Goal: Information Seeking & Learning: Learn about a topic

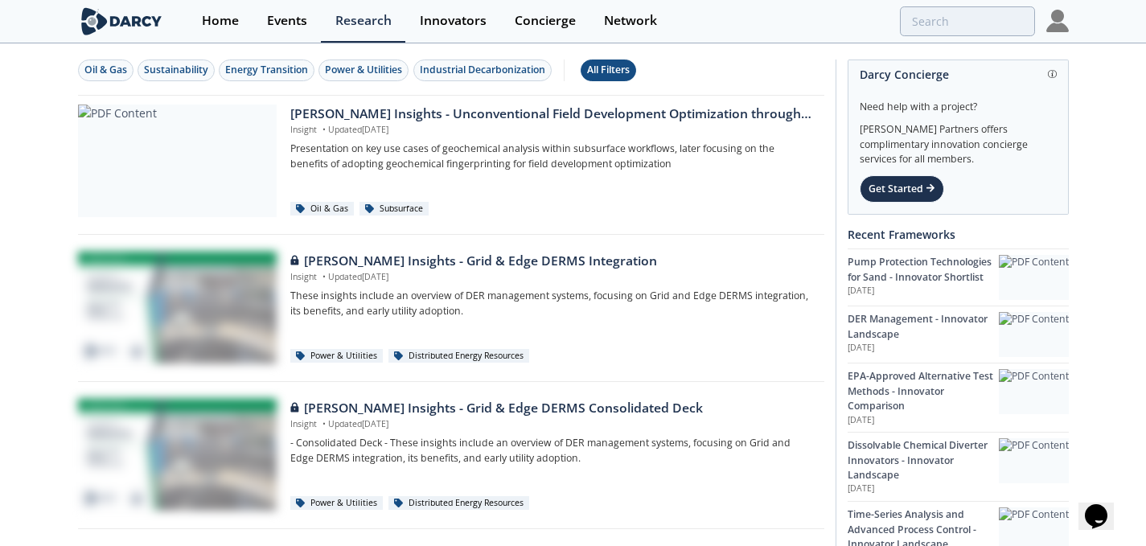
click at [610, 73] on div "All Filters" at bounding box center [608, 70] width 43 height 14
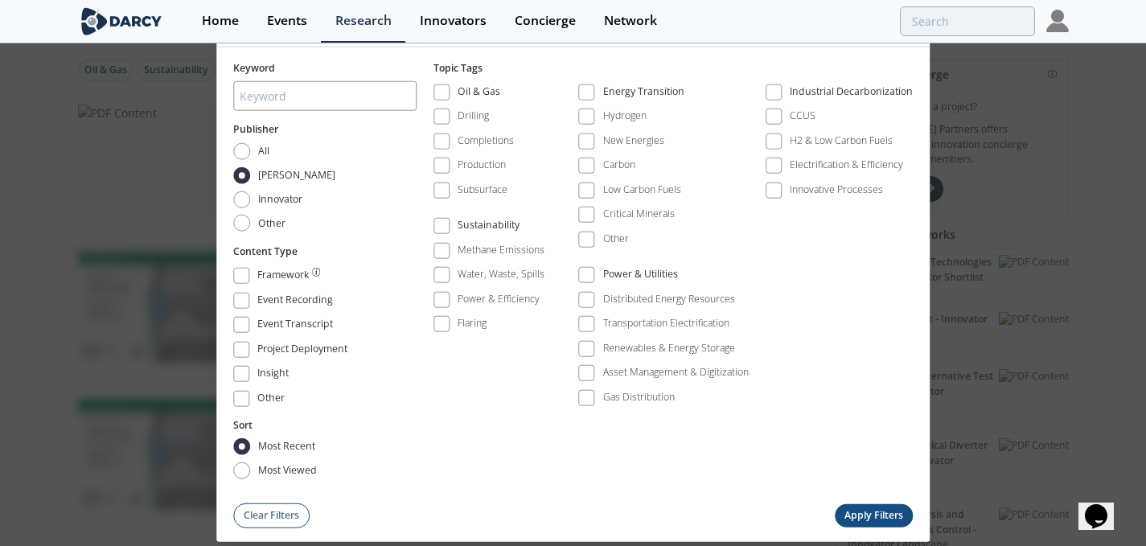
click at [861, 511] on button "Apply Filters" at bounding box center [874, 514] width 79 height 23
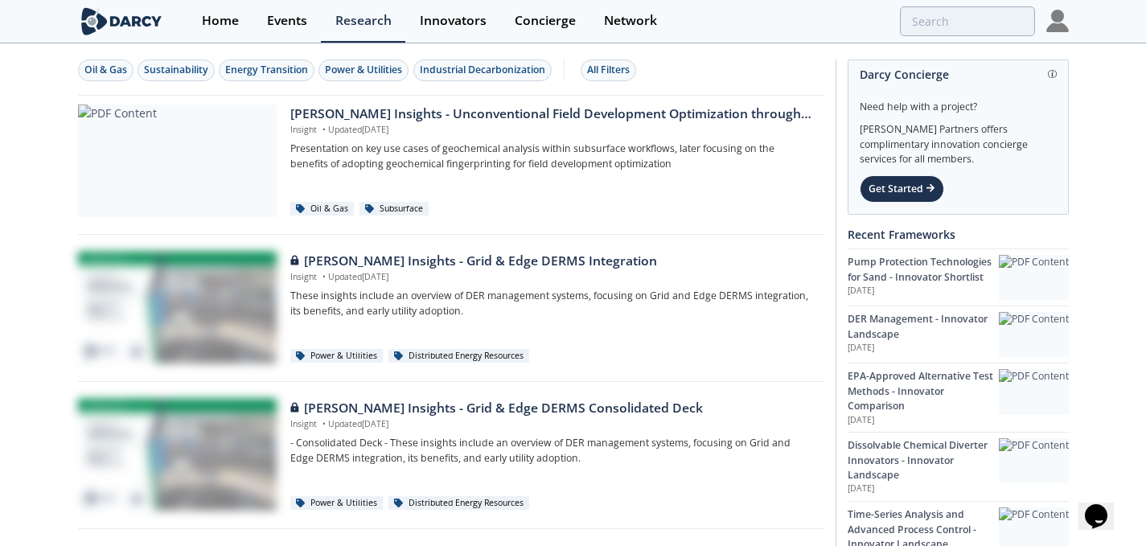
click at [1053, 24] on img at bounding box center [1057, 21] width 23 height 23
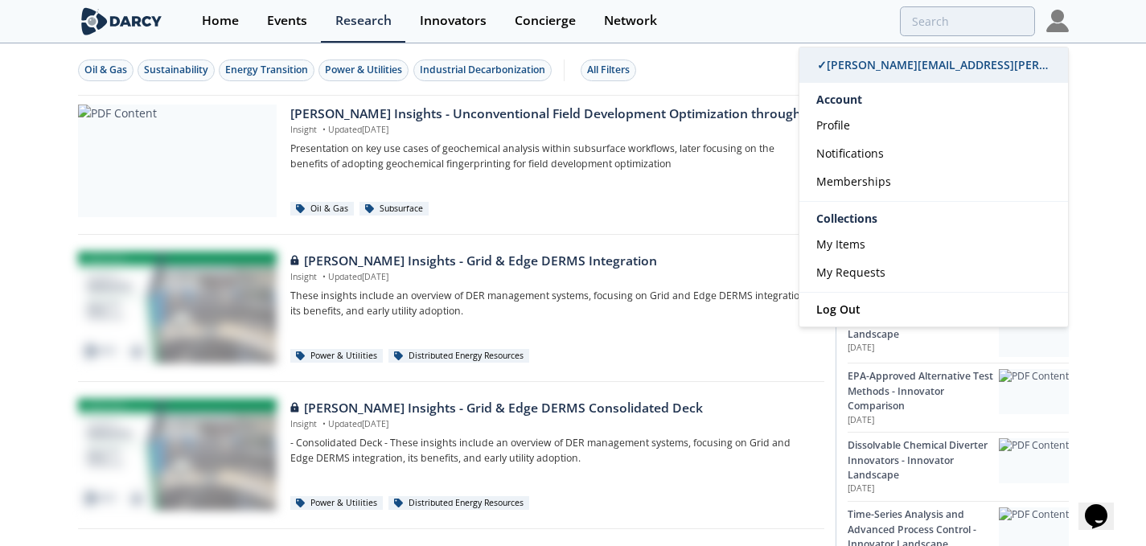
click at [865, 68] on span "✓ [PERSON_NAME][EMAIL_ADDRESS][PERSON_NAME][DOMAIN_NAME]" at bounding box center [1007, 64] width 380 height 15
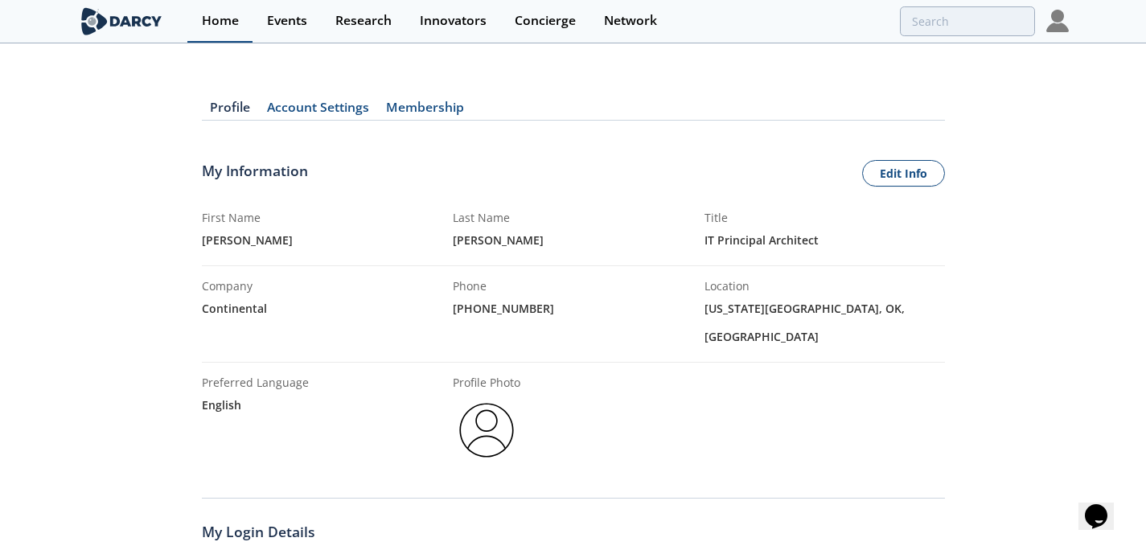
click at [216, 18] on div "Home" at bounding box center [220, 20] width 37 height 13
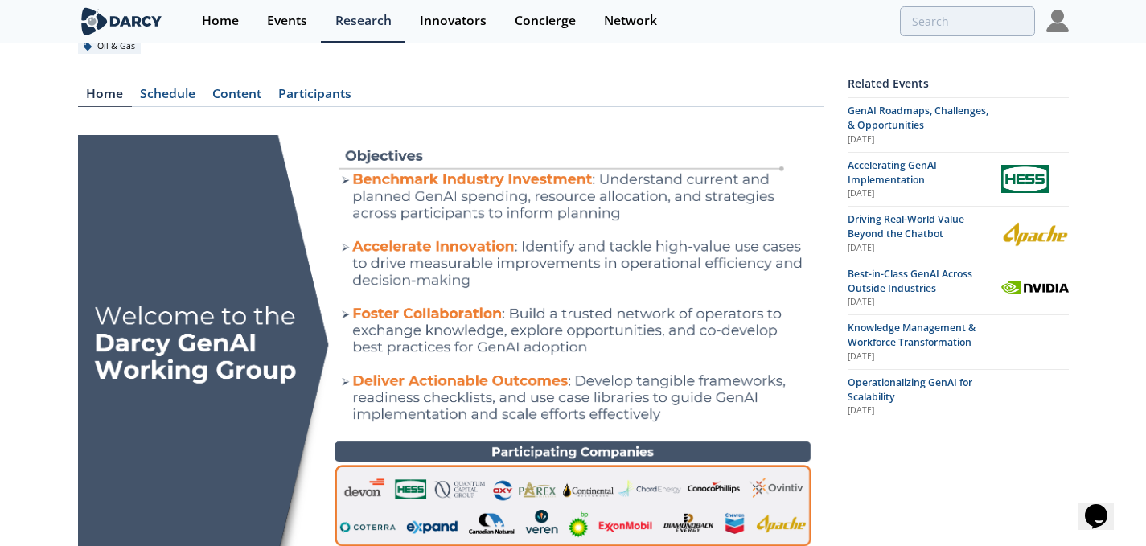
scroll to position [80, 0]
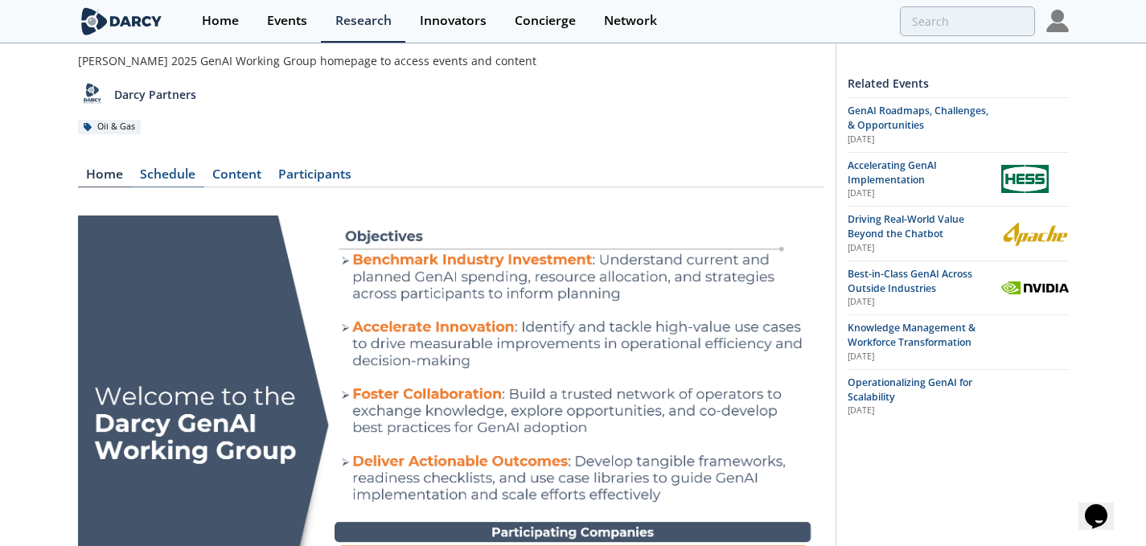
click at [184, 174] on div "Schedule" at bounding box center [168, 177] width 72 height 19
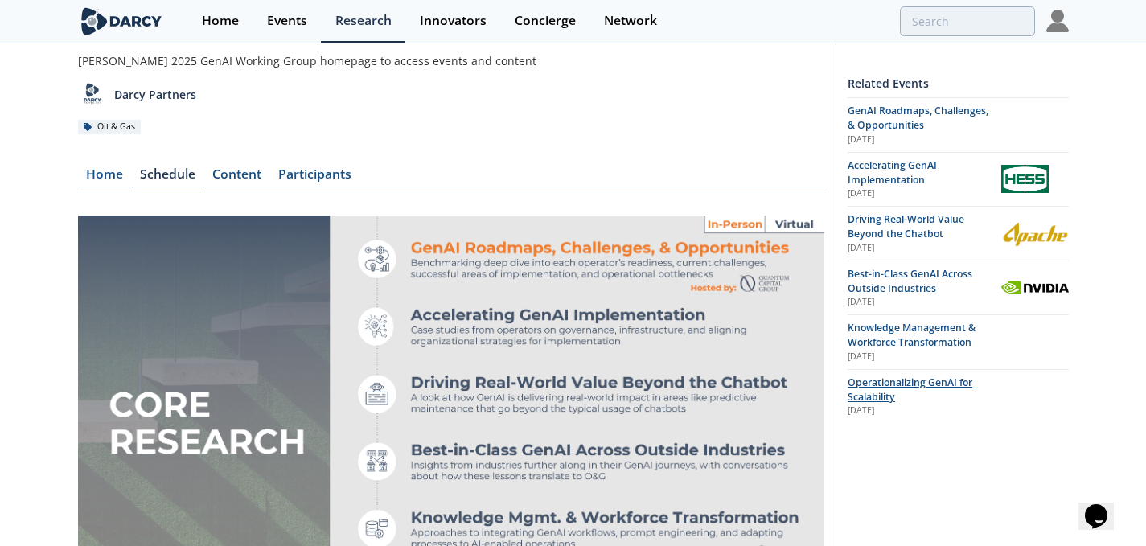
click at [893, 384] on span "Operationalizing GenAI for Scalability" at bounding box center [910, 390] width 125 height 28
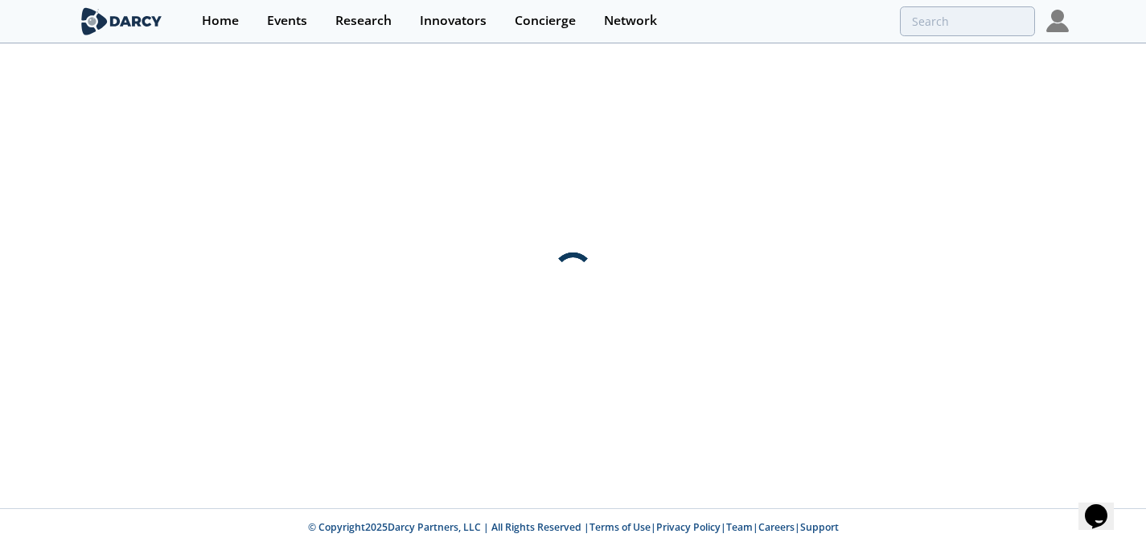
scroll to position [0, 0]
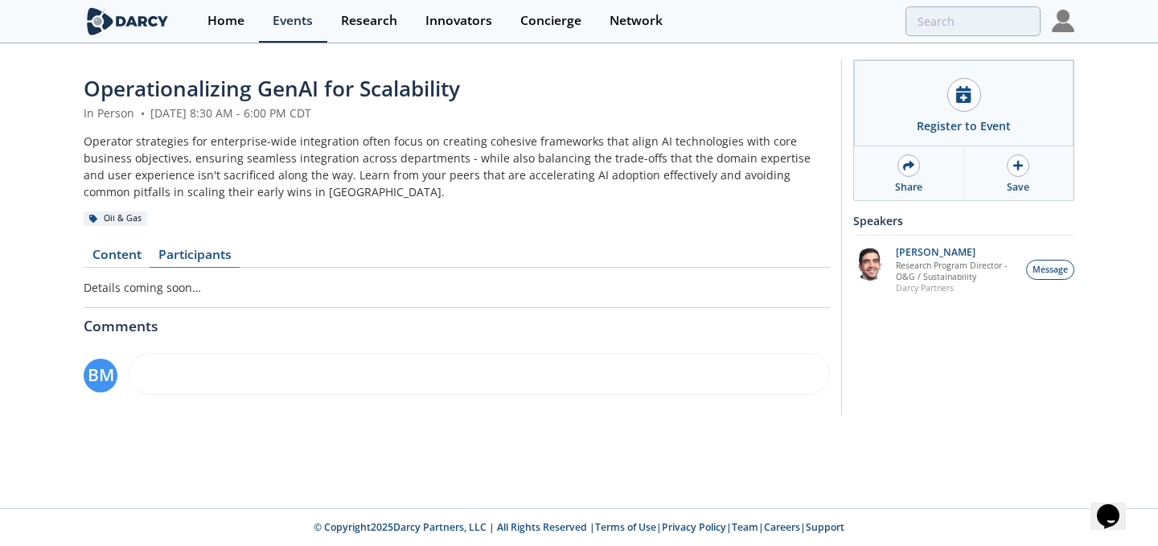
click at [194, 251] on link "Participants" at bounding box center [195, 258] width 90 height 19
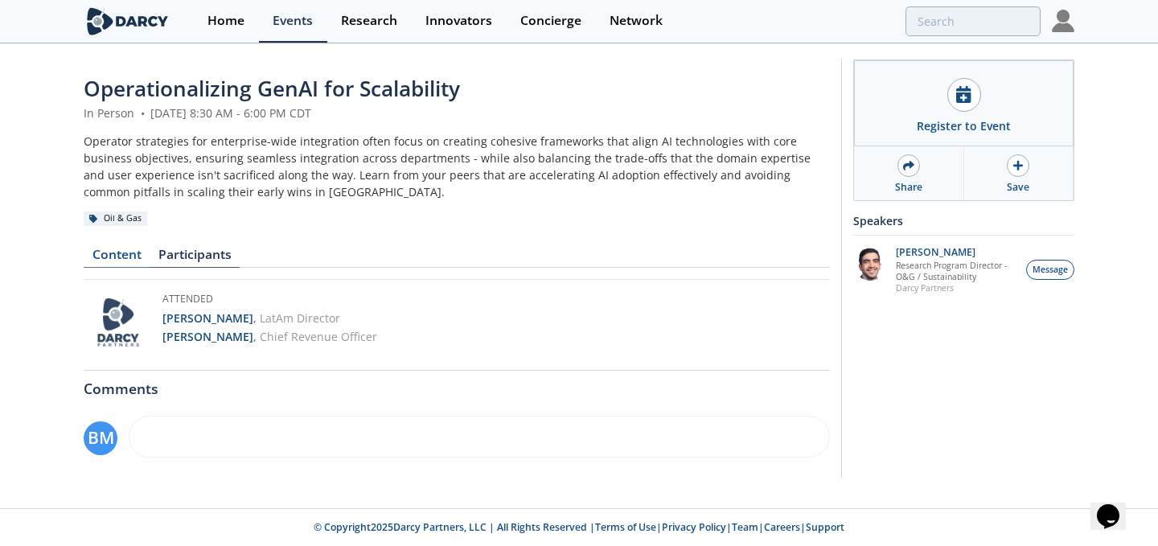
click at [118, 255] on link "Content" at bounding box center [117, 258] width 66 height 19
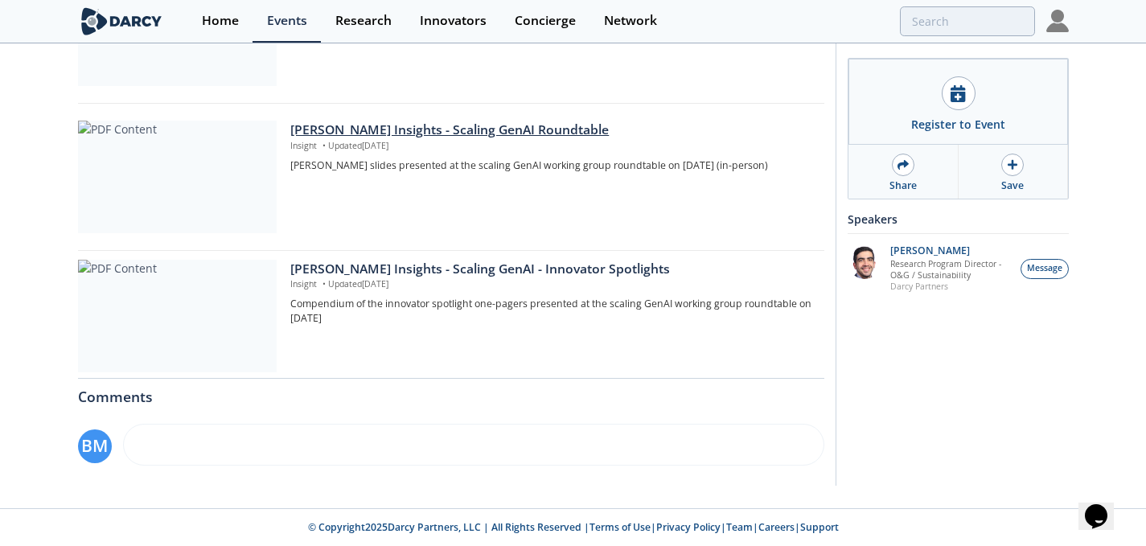
scroll to position [380, 0]
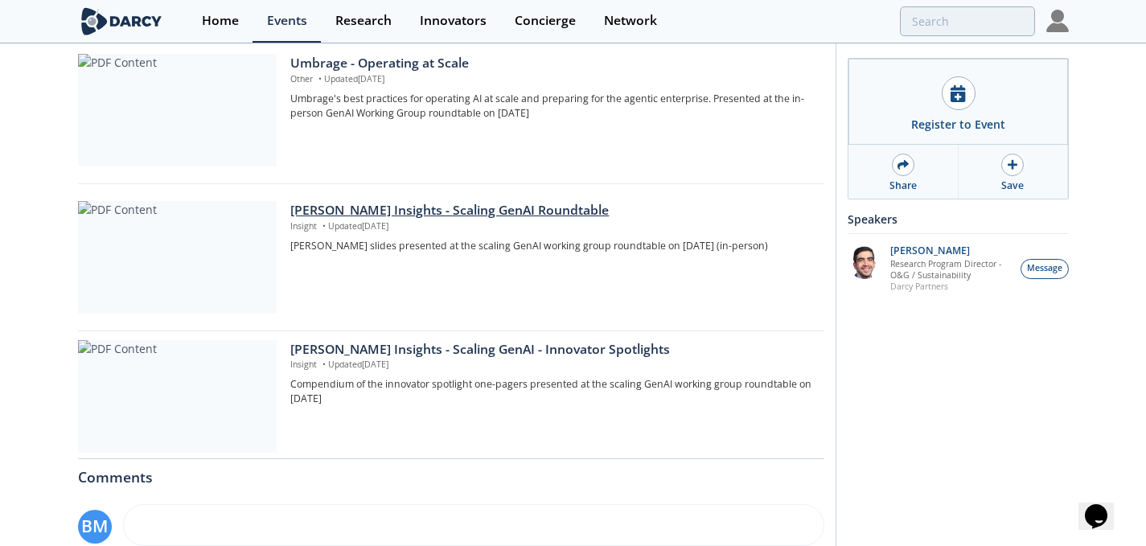
click at [403, 213] on div "[PERSON_NAME] Insights - Scaling GenAI Roundtable" at bounding box center [551, 210] width 522 height 19
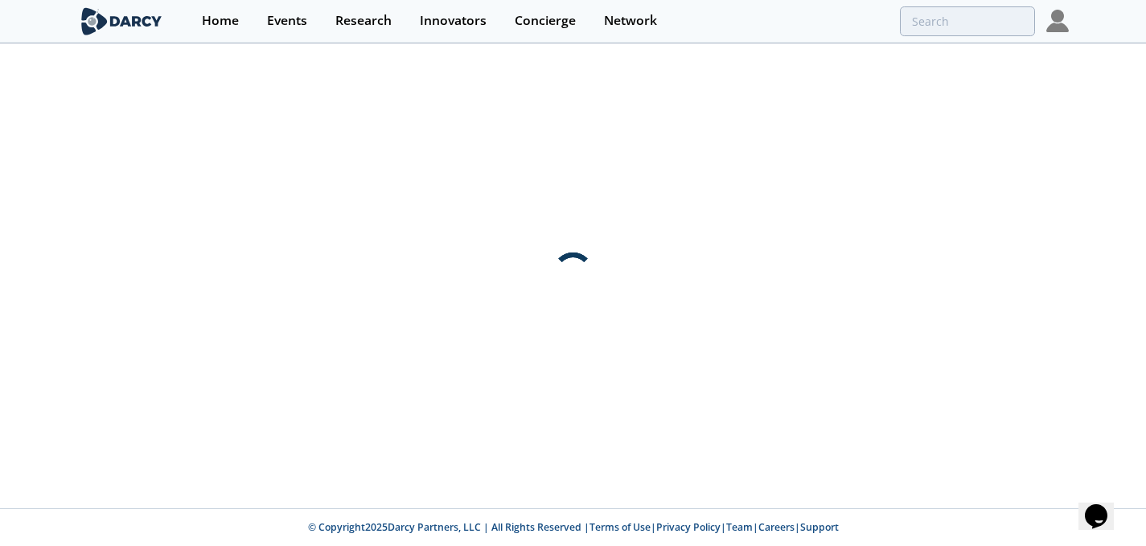
scroll to position [0, 0]
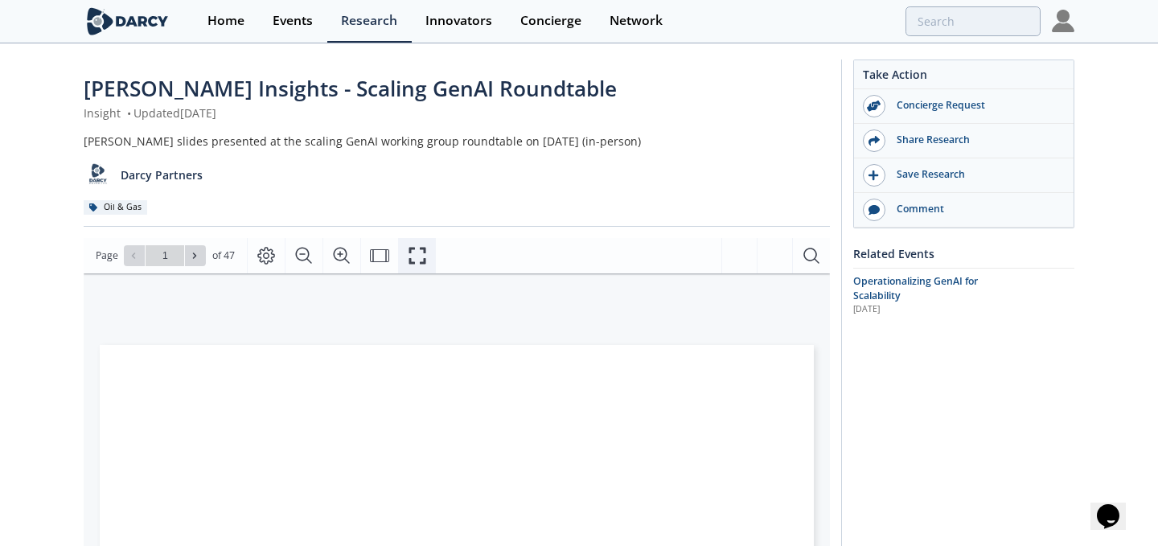
click at [417, 255] on icon "Fullscreen" at bounding box center [417, 255] width 19 height 19
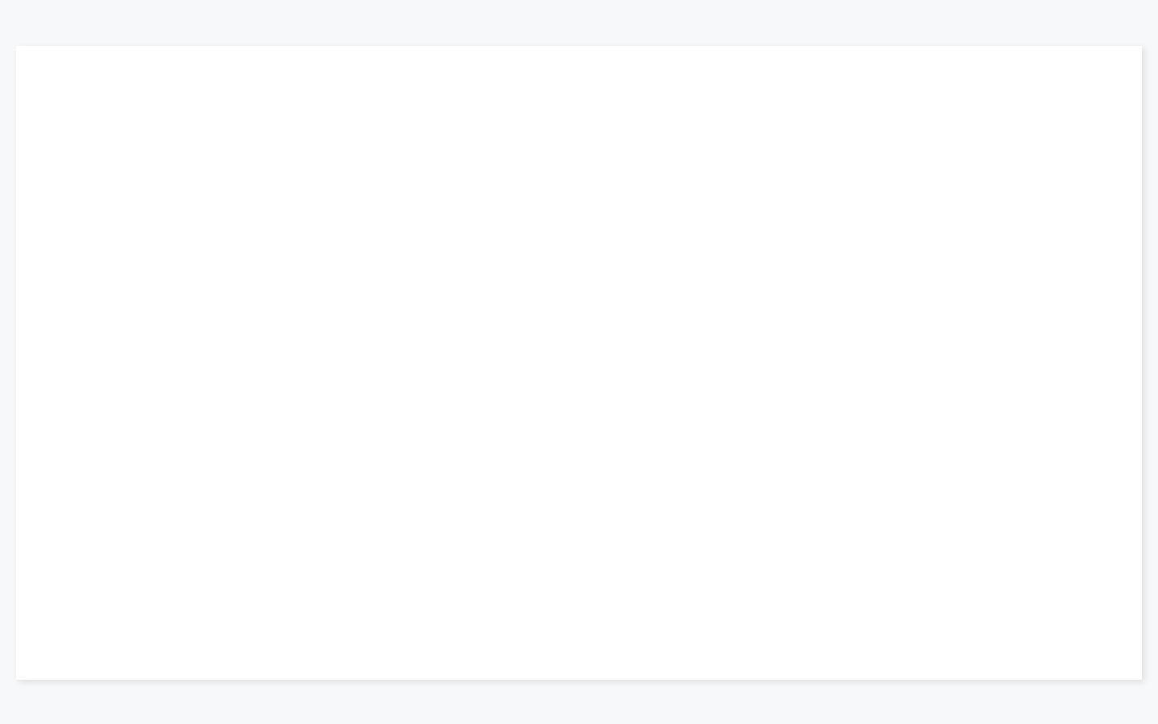
click at [914, 322] on img "Page 1" at bounding box center [983, 270] width 150 height 150
